Goal: Task Accomplishment & Management: Manage account settings

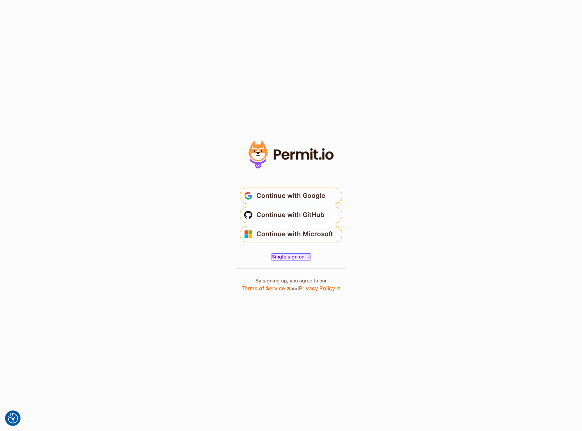
click at [300, 257] on span "Single sign on ->" at bounding box center [291, 256] width 38 height 6
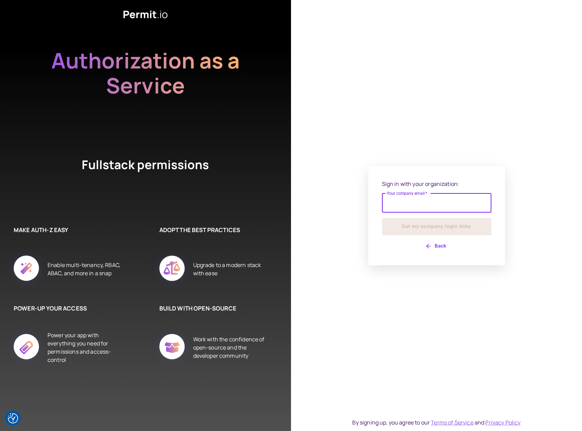
click at [427, 202] on input "Your company email   *" at bounding box center [436, 202] width 109 height 19
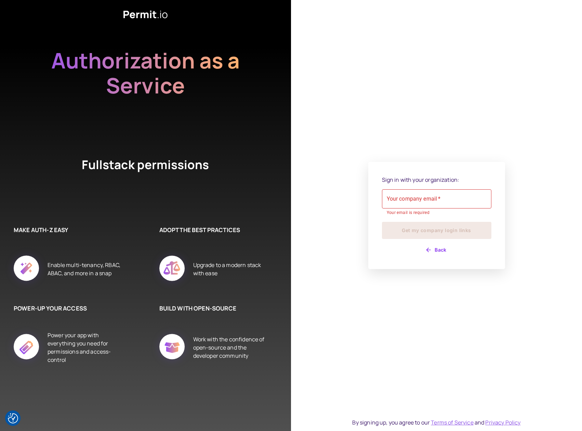
click at [336, 217] on div "Sign in with your organization: Your company email   * Your company email   * Y…" at bounding box center [436, 215] width 291 height 431
click at [423, 204] on input "Your company email   *" at bounding box center [436, 198] width 109 height 19
drag, startPoint x: 422, startPoint y: 211, endPoint x: 399, endPoint y: 215, distance: 24.3
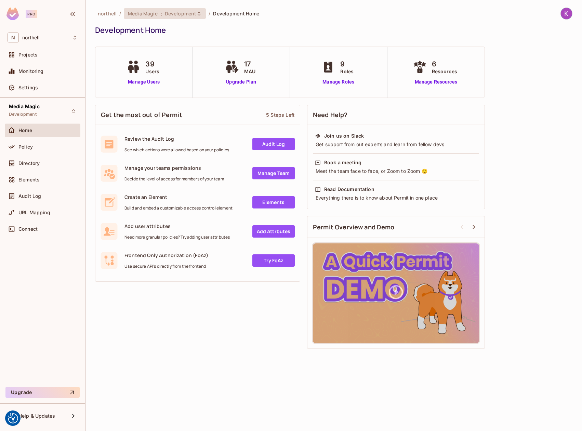
click at [193, 10] on span "Development" at bounding box center [180, 13] width 31 height 6
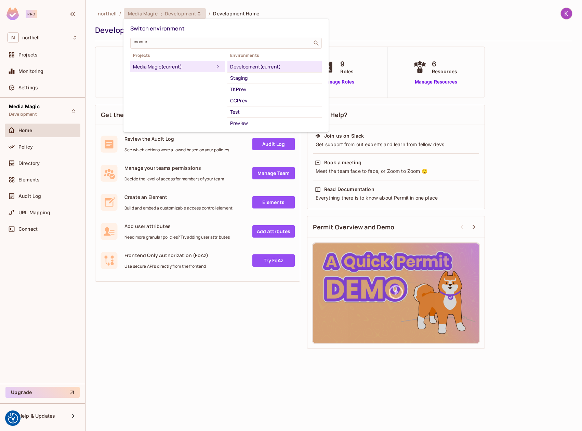
drag, startPoint x: 48, startPoint y: 161, endPoint x: 40, endPoint y: 162, distance: 7.6
click at [47, 161] on div at bounding box center [291, 215] width 582 height 431
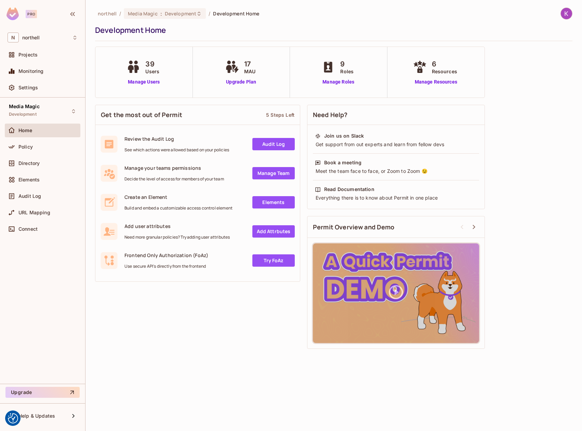
click at [36, 163] on div "Switch environment ​ Projects Media Magic (current) Environments Development (c…" at bounding box center [291, 215] width 582 height 431
click at [34, 165] on span "Directory" at bounding box center [28, 162] width 21 height 5
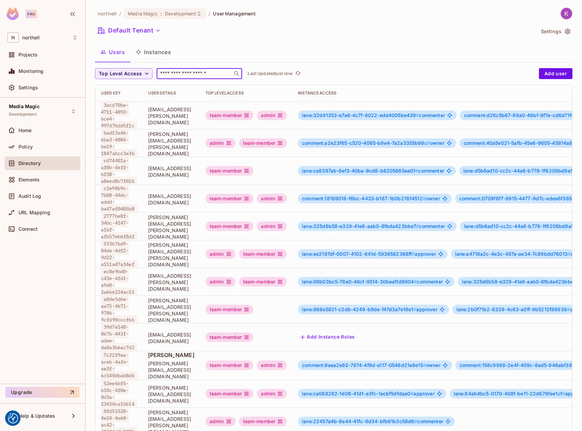
click at [179, 75] on input "text" at bounding box center [195, 73] width 72 height 7
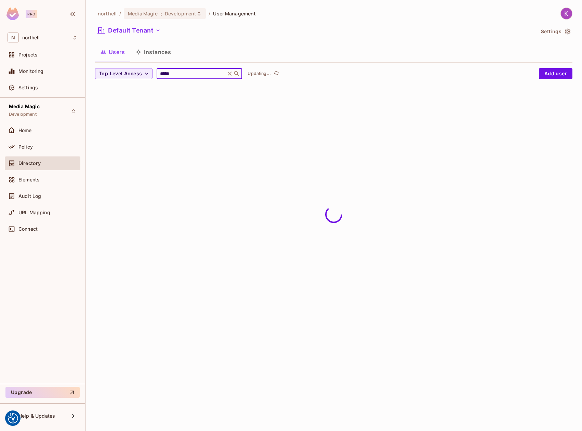
type input "*****"
click at [222, 58] on div "Users Instances" at bounding box center [334, 51] width 478 height 17
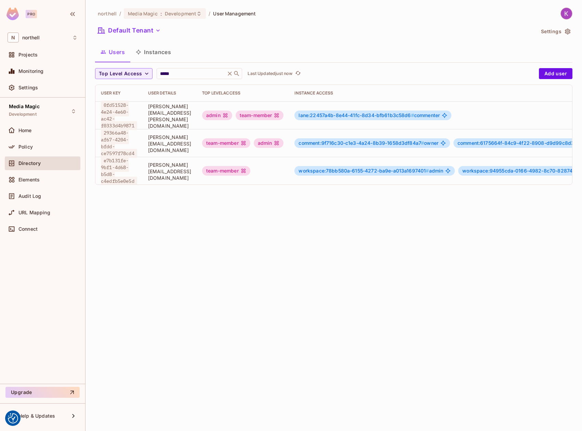
click at [106, 132] on span "29366a48-af67-4204-bfdd-ce7597f78cd4" at bounding box center [119, 142] width 36 height 29
drag, startPoint x: 106, startPoint y: 132, endPoint x: 125, endPoint y: 148, distance: 24.7
click at [125, 148] on span "29366a48-af67-4204-bfdd-ce7597f78cd4" at bounding box center [119, 142] width 36 height 29
copy span "29366a48-af67-4204-bfdd-ce7597f78cd4"
click at [171, 14] on span "Development" at bounding box center [180, 13] width 31 height 6
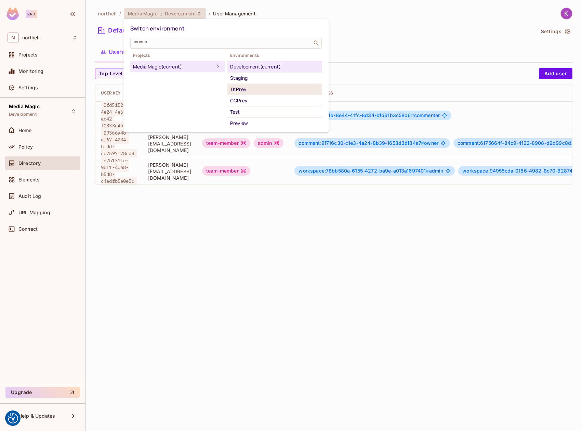
click at [252, 89] on div "TKPrev" at bounding box center [274, 89] width 89 height 8
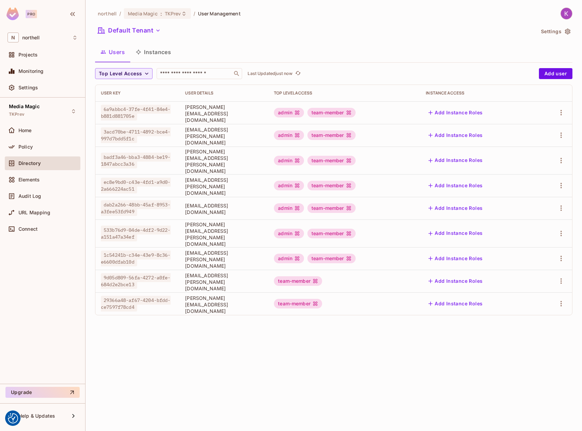
click at [322, 299] on div "team-member" at bounding box center [298, 304] width 48 height 10
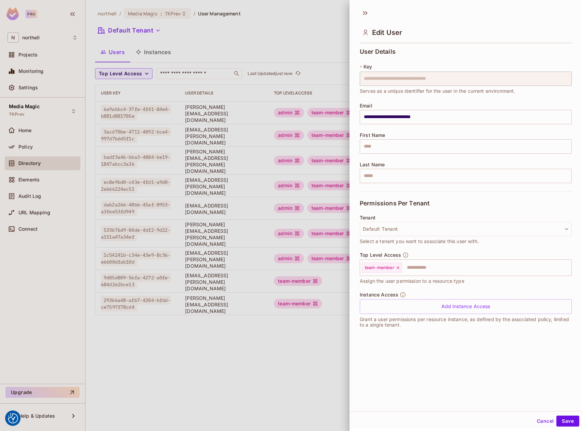
click at [463, 295] on div "Instance Access Add Instance Access" at bounding box center [466, 302] width 212 height 22
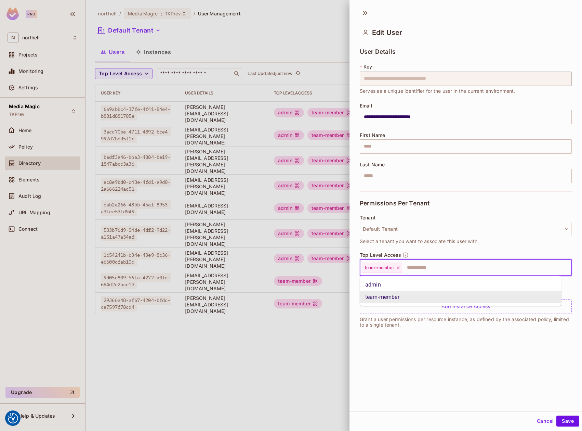
click at [415, 268] on input "text" at bounding box center [481, 268] width 156 height 14
click at [400, 287] on li "admin" at bounding box center [461, 284] width 202 height 12
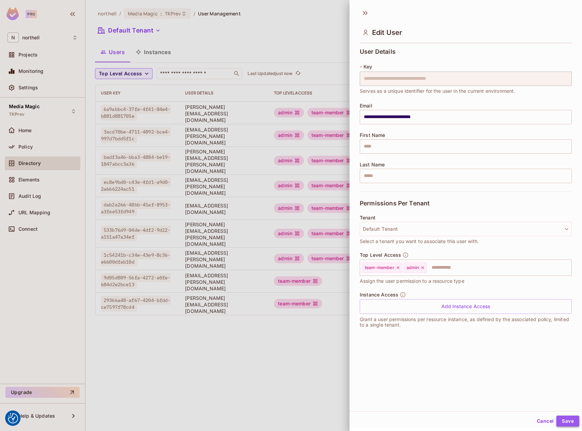
click at [562, 419] on button "Save" at bounding box center [568, 420] width 23 height 11
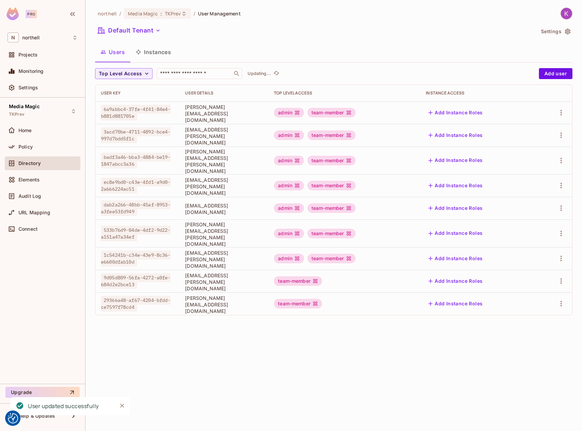
click at [286, 336] on div "northell / Media Magic : TKPrev / User Management Default Tenant Settings Users…" at bounding box center [334, 215] width 497 height 431
